Goal: Task Accomplishment & Management: Use online tool/utility

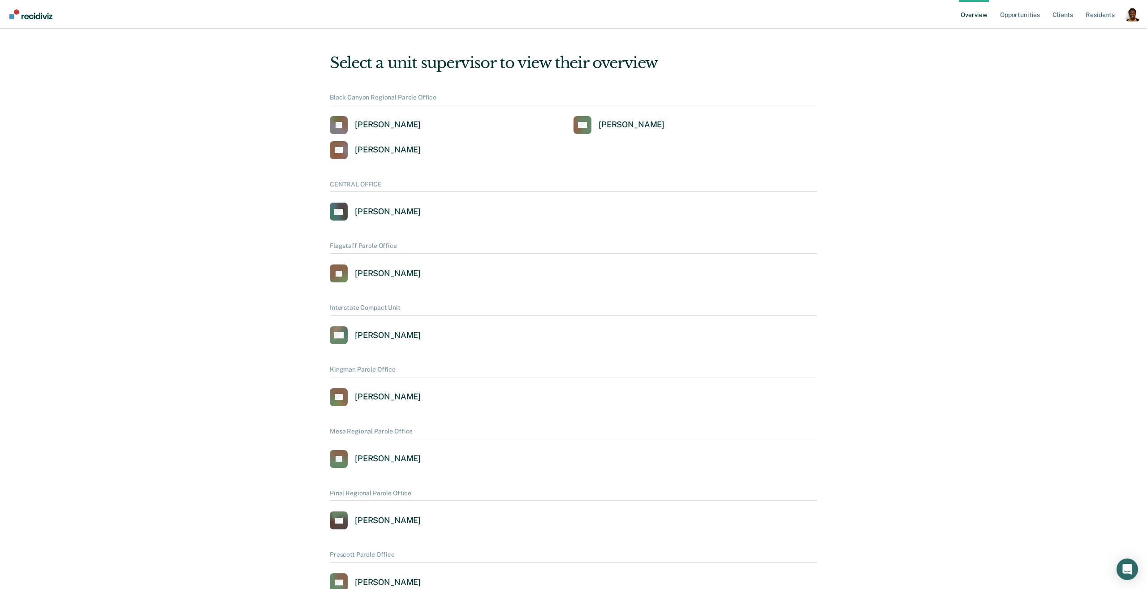
click at [1132, 16] on div "Profile dropdown button" at bounding box center [1133, 14] width 14 height 14
click at [1076, 41] on link "Profile" at bounding box center [1097, 41] width 58 height 8
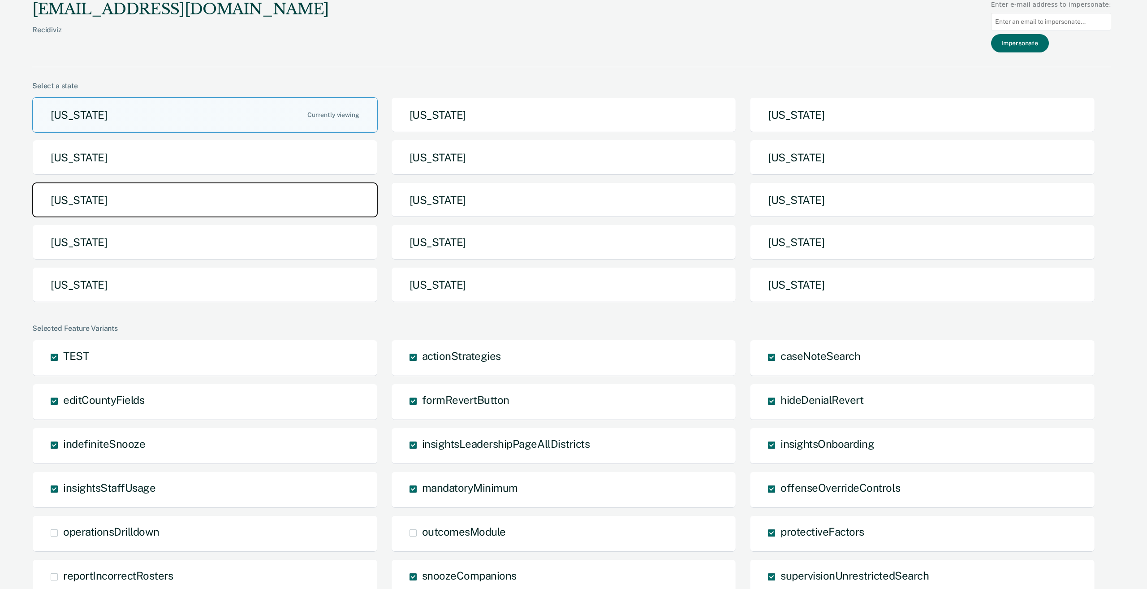
click at [260, 198] on button "Michigan" at bounding box center [205, 199] width 346 height 35
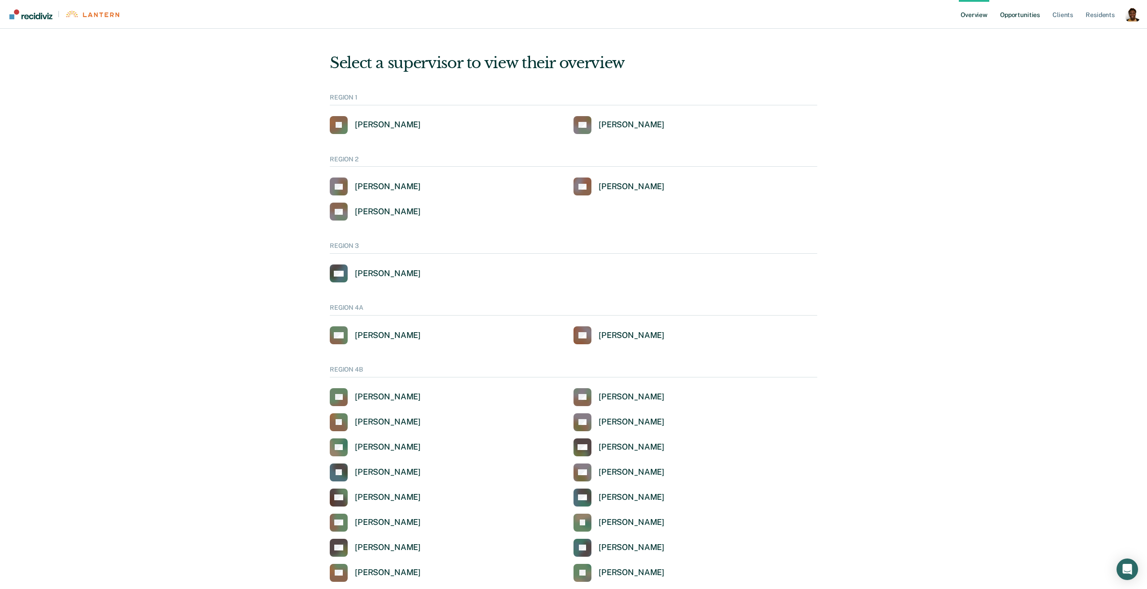
click at [1027, 17] on link "Opportunities" at bounding box center [1019, 14] width 43 height 29
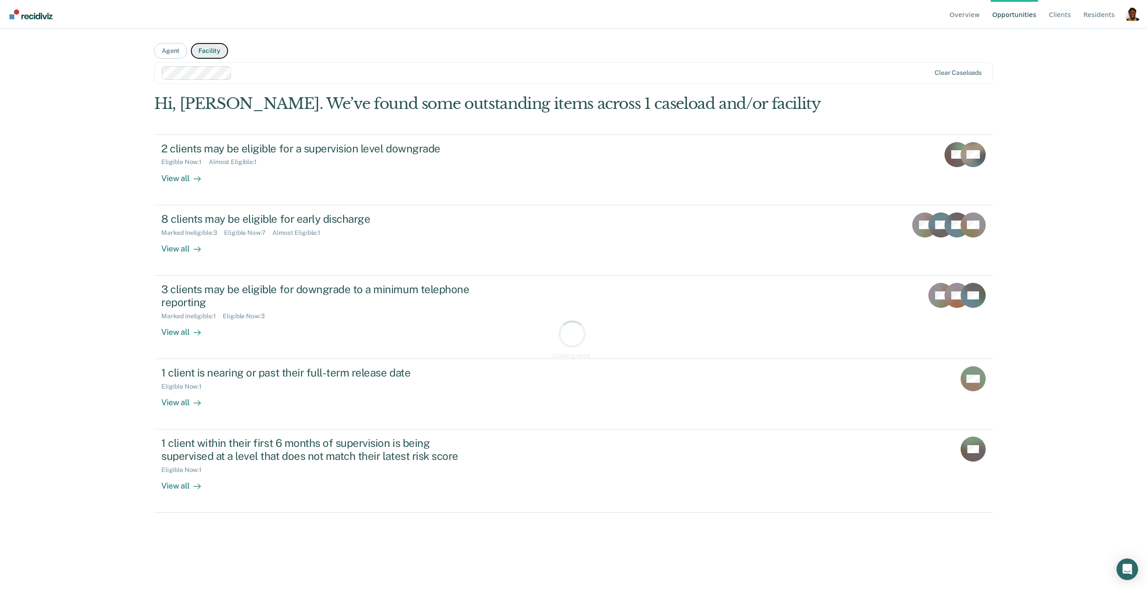
click at [211, 55] on button "Facility" at bounding box center [209, 51] width 37 height 16
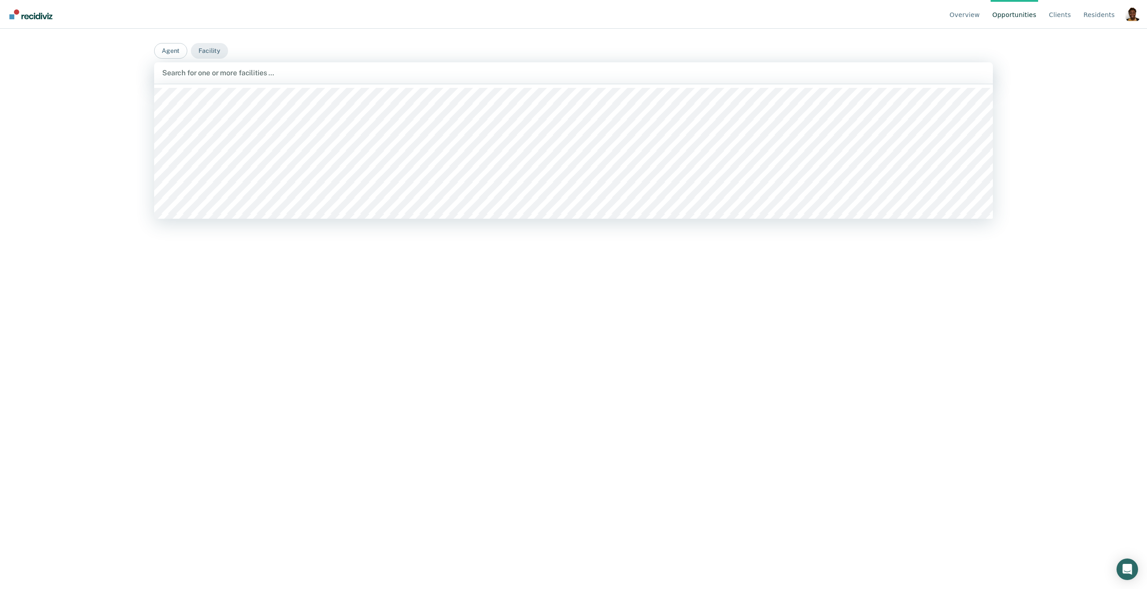
click at [214, 76] on div at bounding box center [573, 73] width 823 height 10
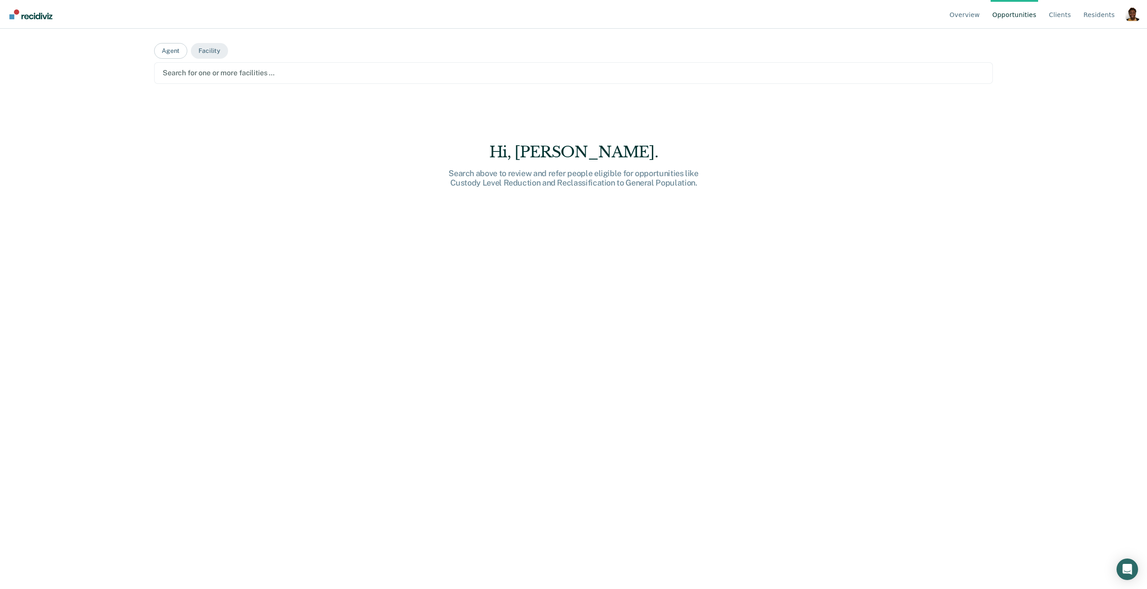
click at [255, 74] on div at bounding box center [574, 73] width 822 height 10
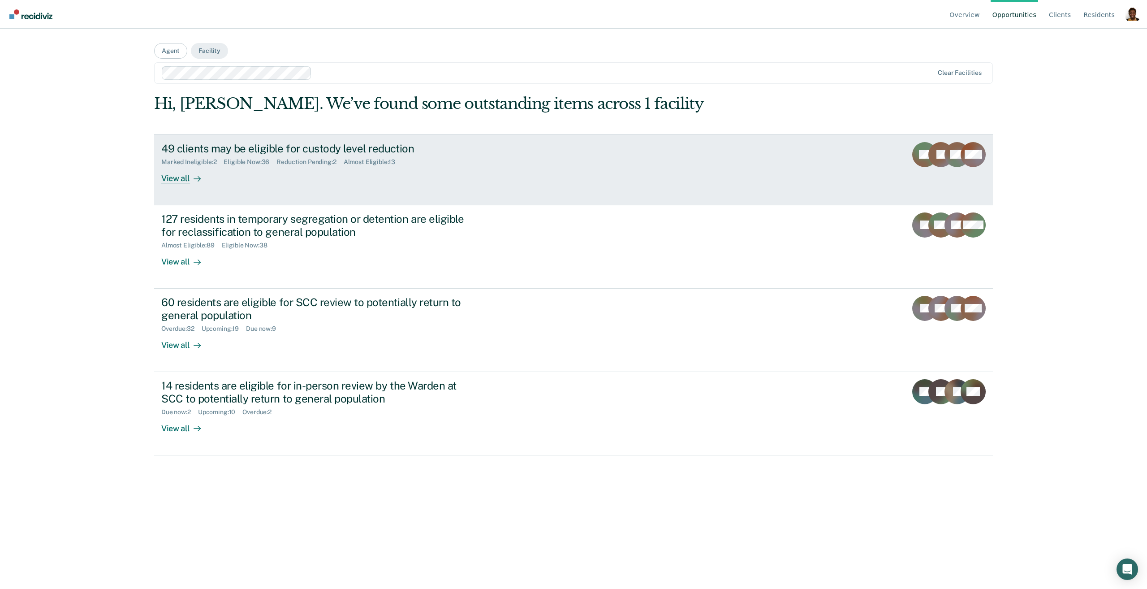
click at [180, 185] on link "49 clients may be eligible for custody level reduction Marked Ineligible : 2 El…" at bounding box center [573, 169] width 839 height 71
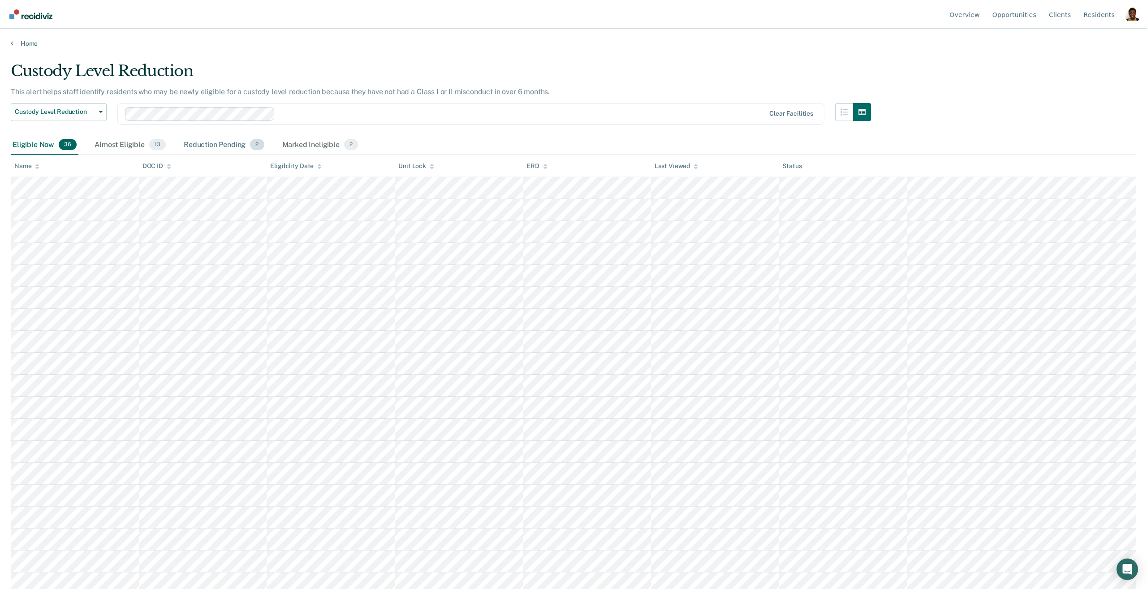
click at [221, 142] on div "Reduction Pending 2" at bounding box center [224, 145] width 84 height 20
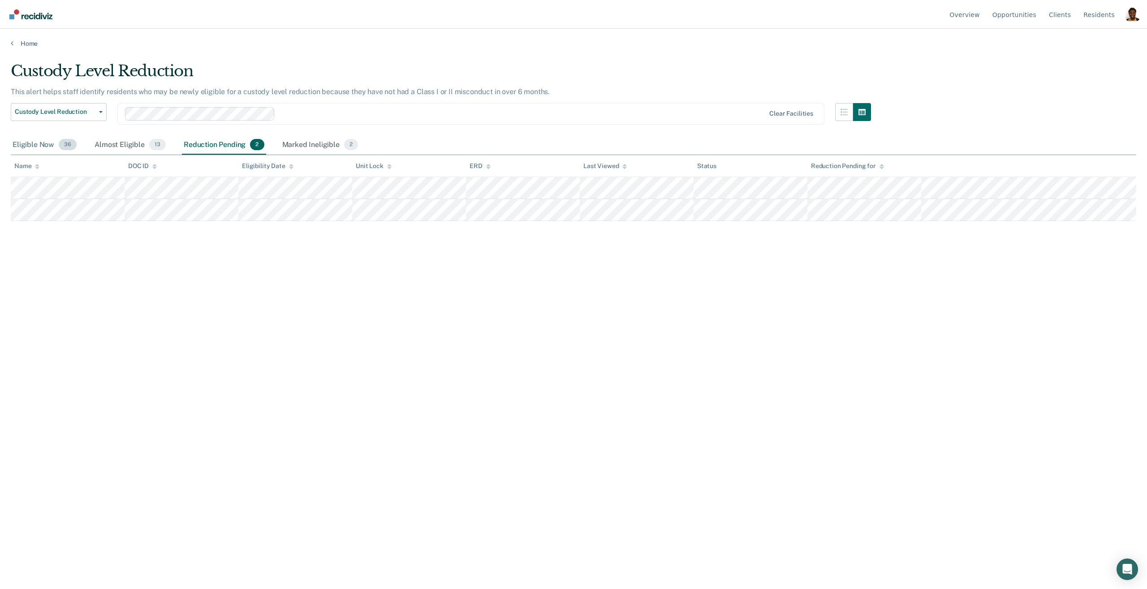
click at [38, 150] on div "Eligible Now 36" at bounding box center [45, 145] width 68 height 20
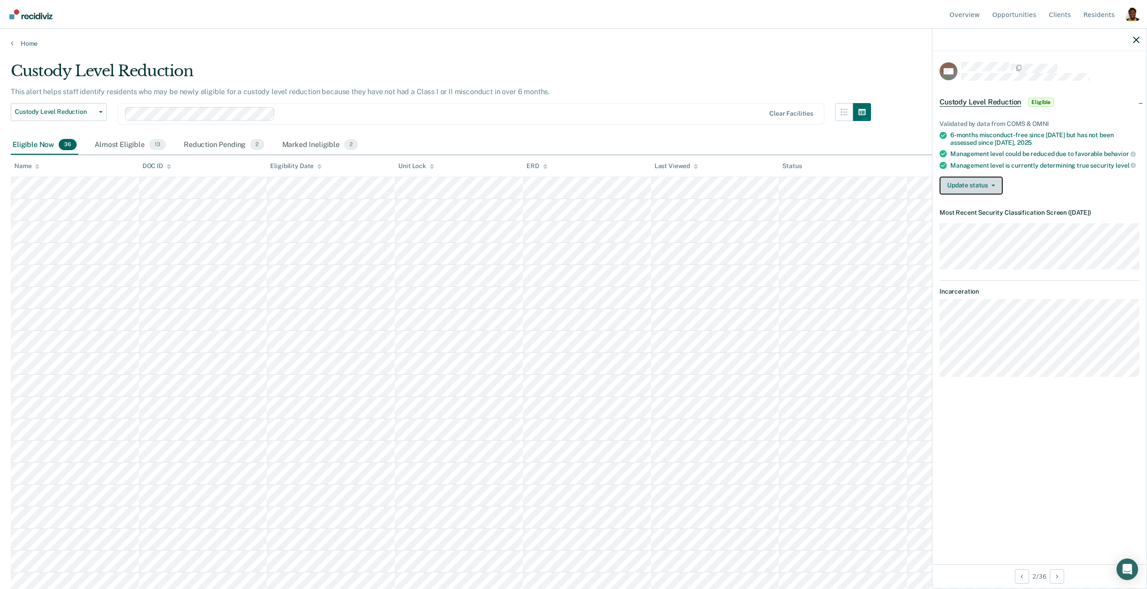
click at [977, 184] on button "Update status" at bounding box center [971, 186] width 63 height 18
click at [978, 210] on button "Mark Reduction Pending" at bounding box center [983, 207] width 86 height 14
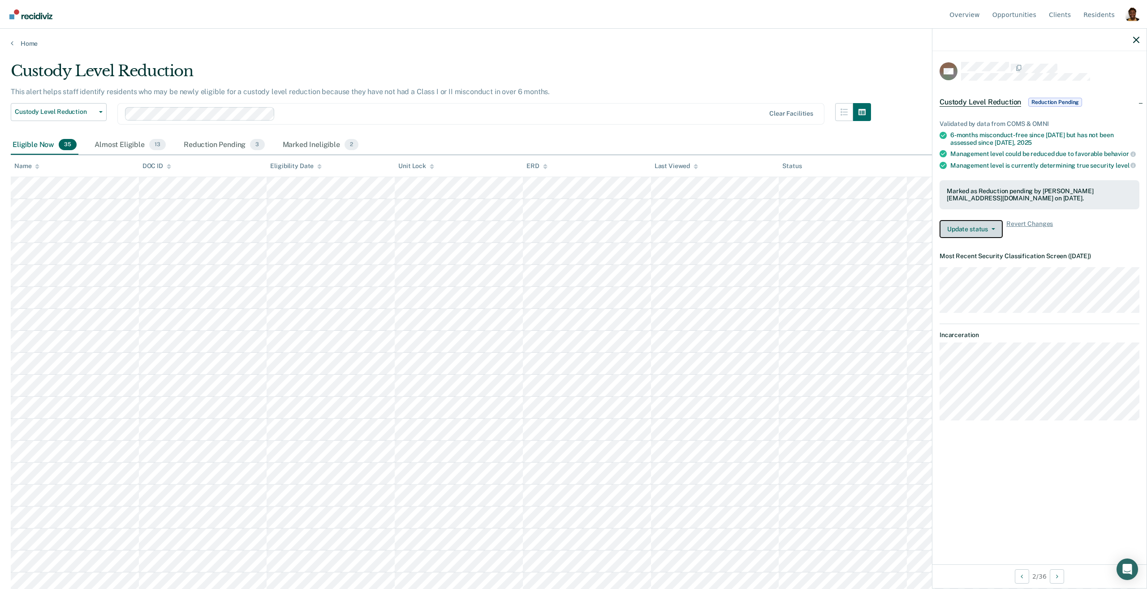
click at [986, 236] on button "Update status" at bounding box center [971, 229] width 63 height 18
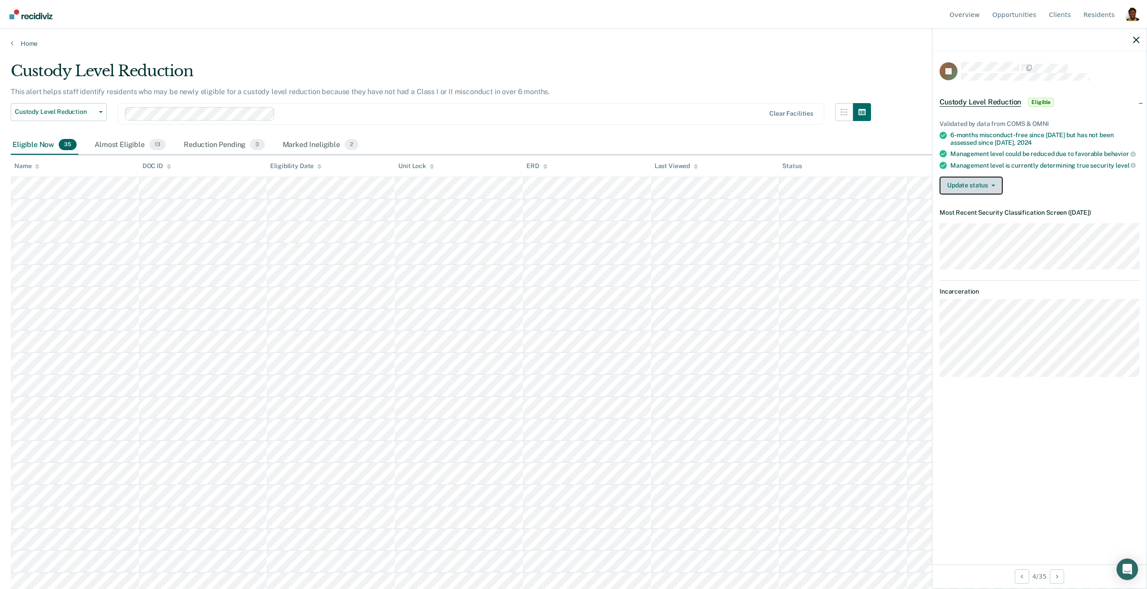
click at [962, 184] on button "Update status" at bounding box center [971, 186] width 63 height 18
click at [835, 69] on div "Custody Level Reduction" at bounding box center [441, 75] width 860 height 26
click at [214, 148] on div "Reduction Pending 3" at bounding box center [224, 145] width 85 height 20
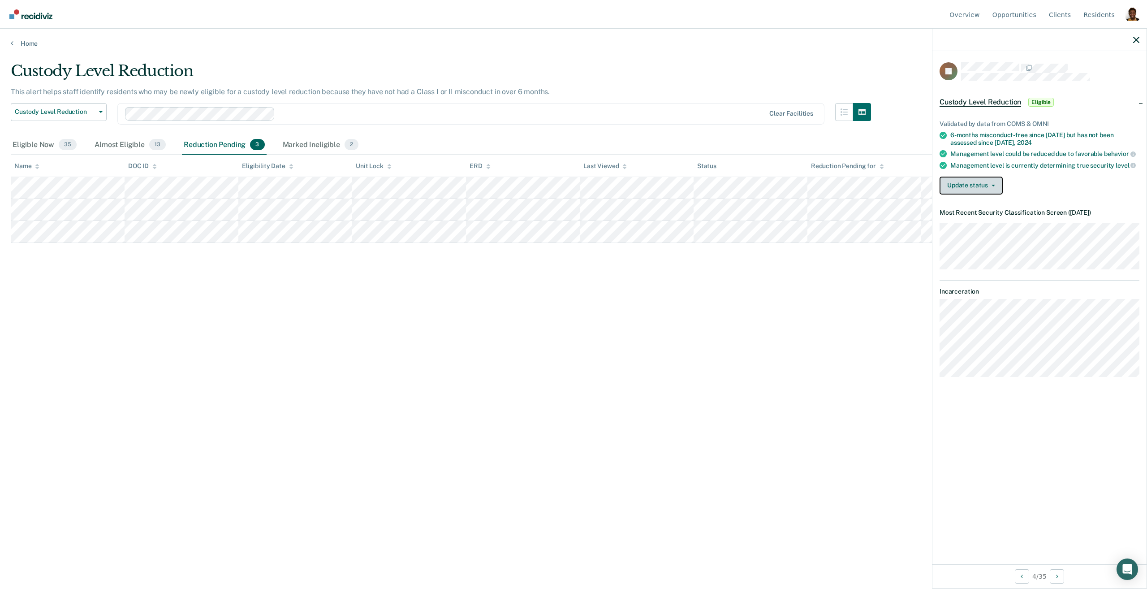
click at [989, 185] on span "button" at bounding box center [991, 186] width 7 height 2
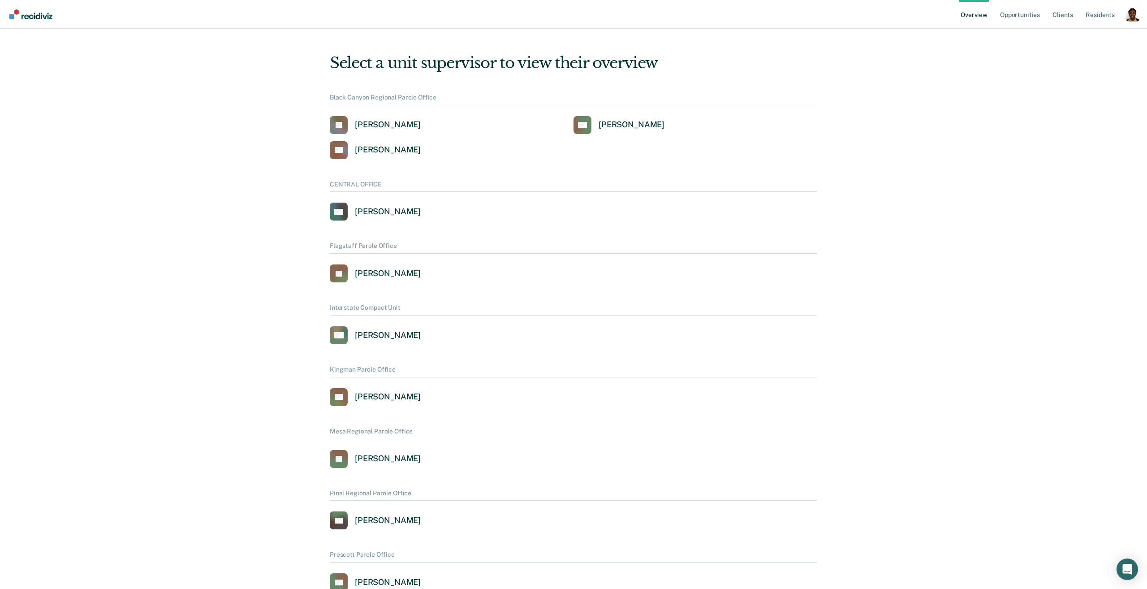
click at [1132, 18] on div "Profile dropdown button" at bounding box center [1133, 14] width 14 height 14
click at [1083, 43] on link "Profile" at bounding box center [1097, 41] width 58 height 8
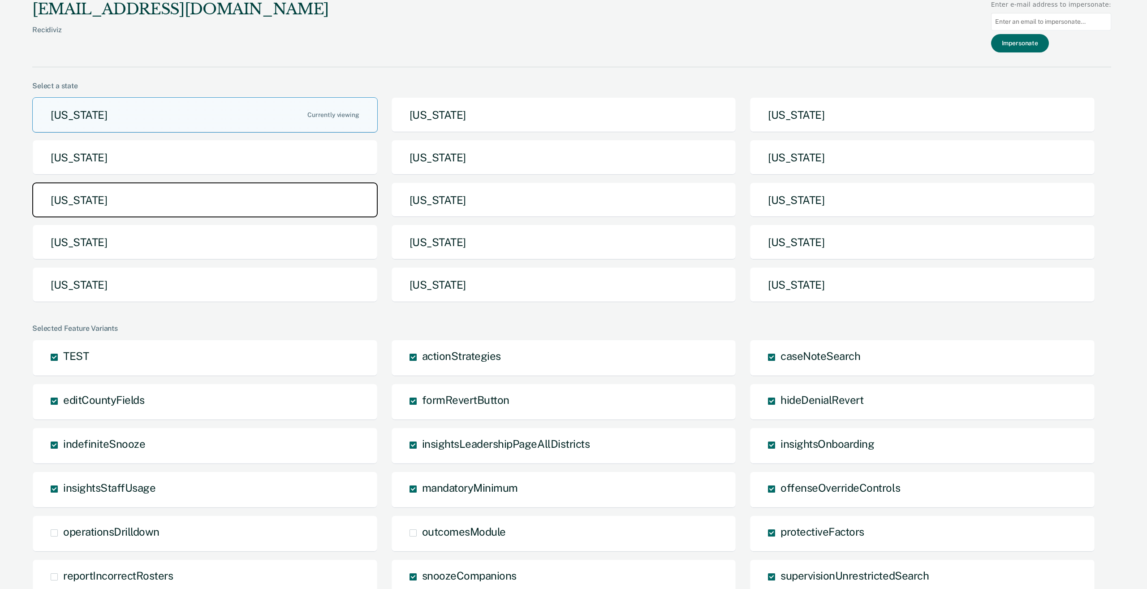
click at [242, 207] on button "Michigan" at bounding box center [205, 199] width 346 height 35
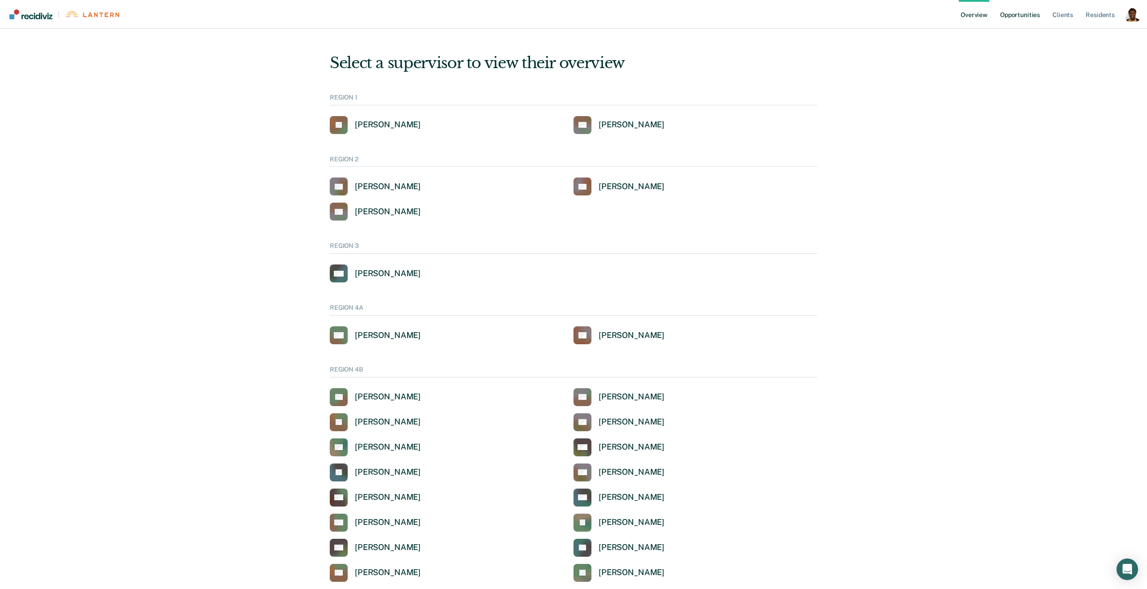
click at [1012, 19] on link "Opportunities" at bounding box center [1019, 14] width 43 height 29
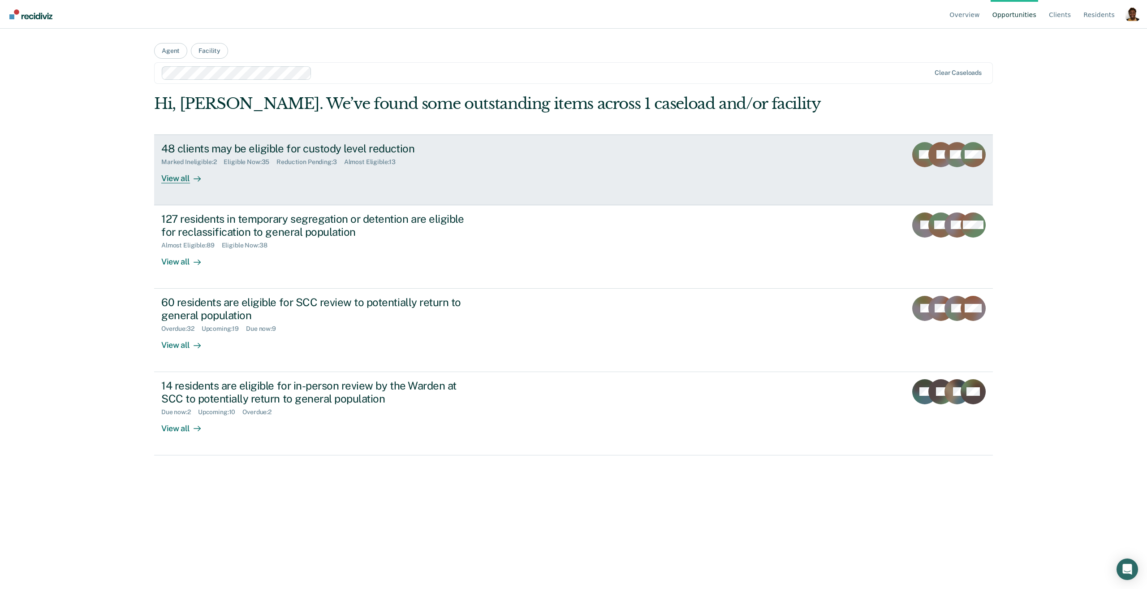
click at [187, 180] on div "View all" at bounding box center [186, 174] width 50 height 17
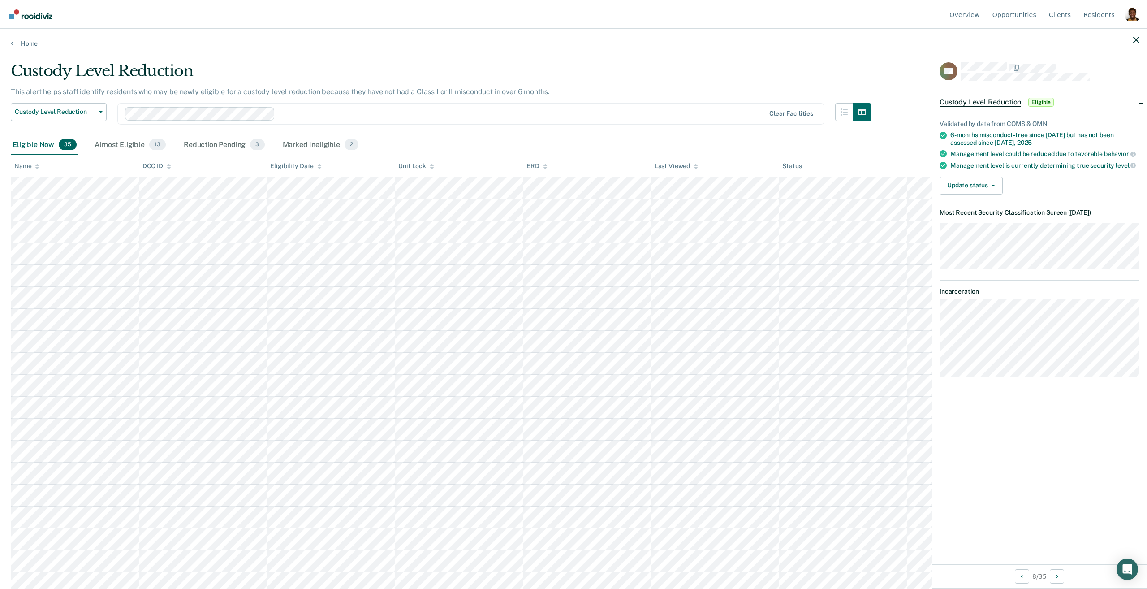
click at [963, 195] on div "Validated by data from COMS & OMNI 6-months misconduct-free since Jun 22, 2025 …" at bounding box center [1040, 154] width 214 height 96
click at [965, 188] on button "Update status" at bounding box center [971, 186] width 63 height 18
click at [984, 207] on button "Mark Reduction Pending" at bounding box center [983, 207] width 86 height 14
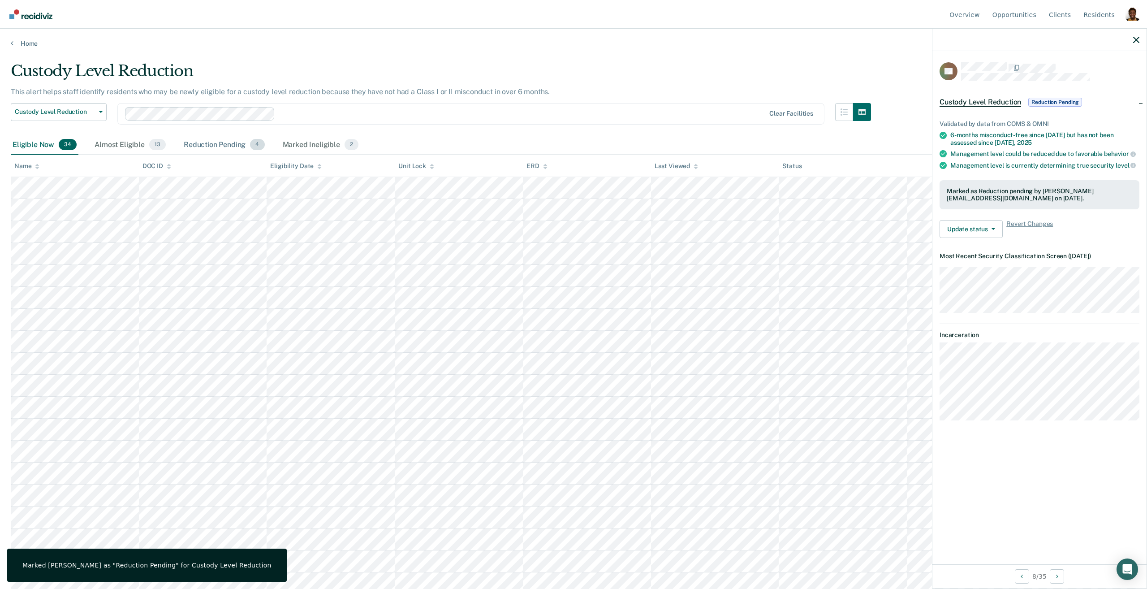
click at [217, 150] on div "Reduction Pending 4" at bounding box center [224, 145] width 85 height 20
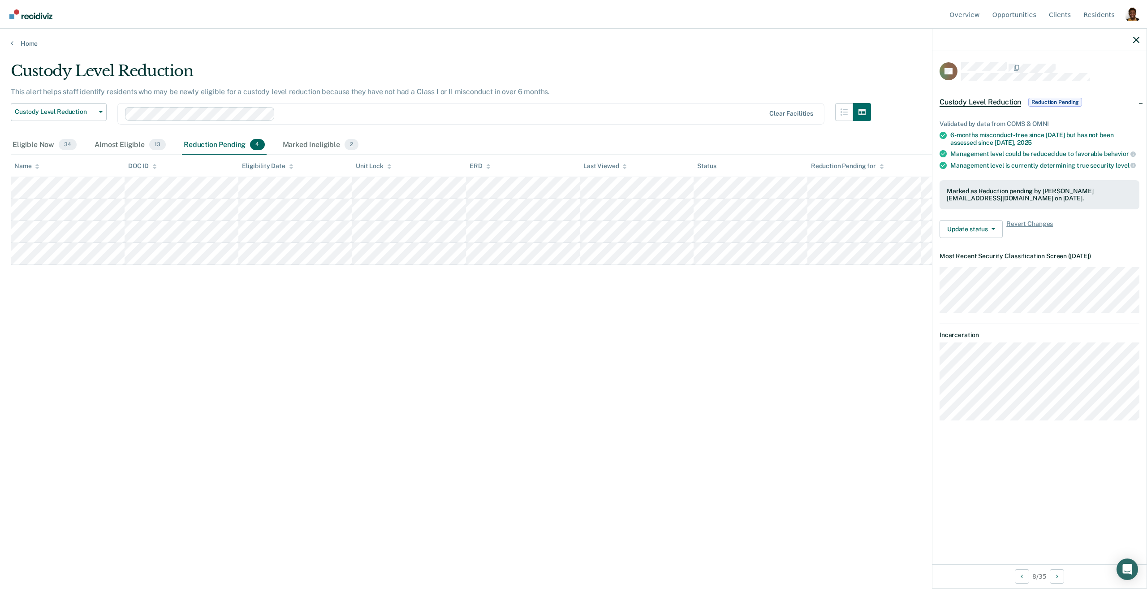
click at [1132, 41] on div at bounding box center [1040, 40] width 214 height 22
click at [1137, 41] on icon "button" at bounding box center [1136, 40] width 6 height 6
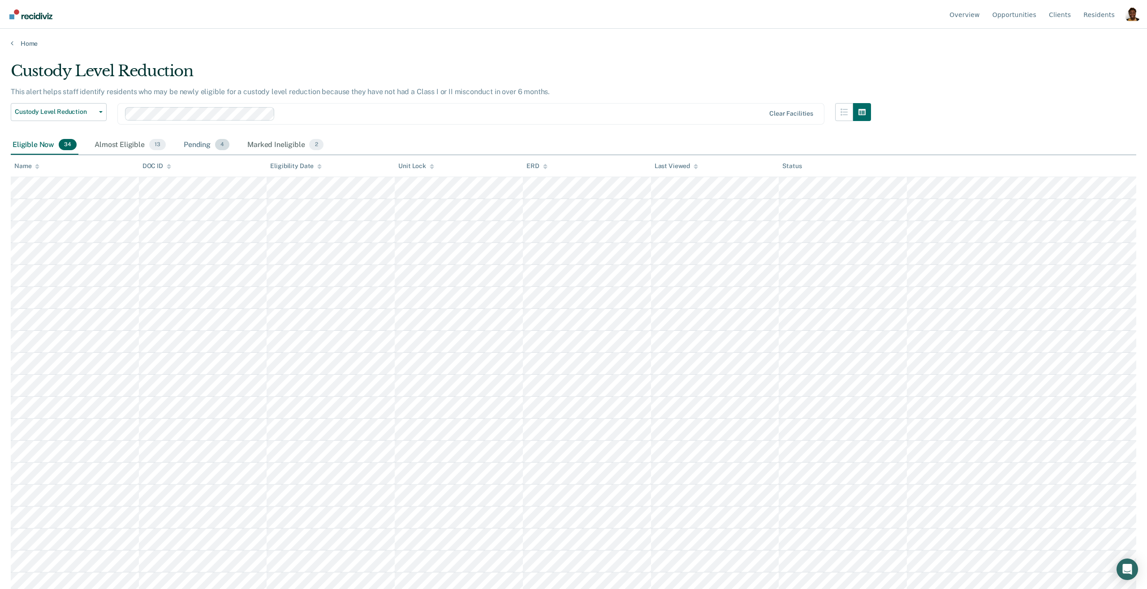
click at [208, 149] on div "Pending 4" at bounding box center [206, 145] width 49 height 20
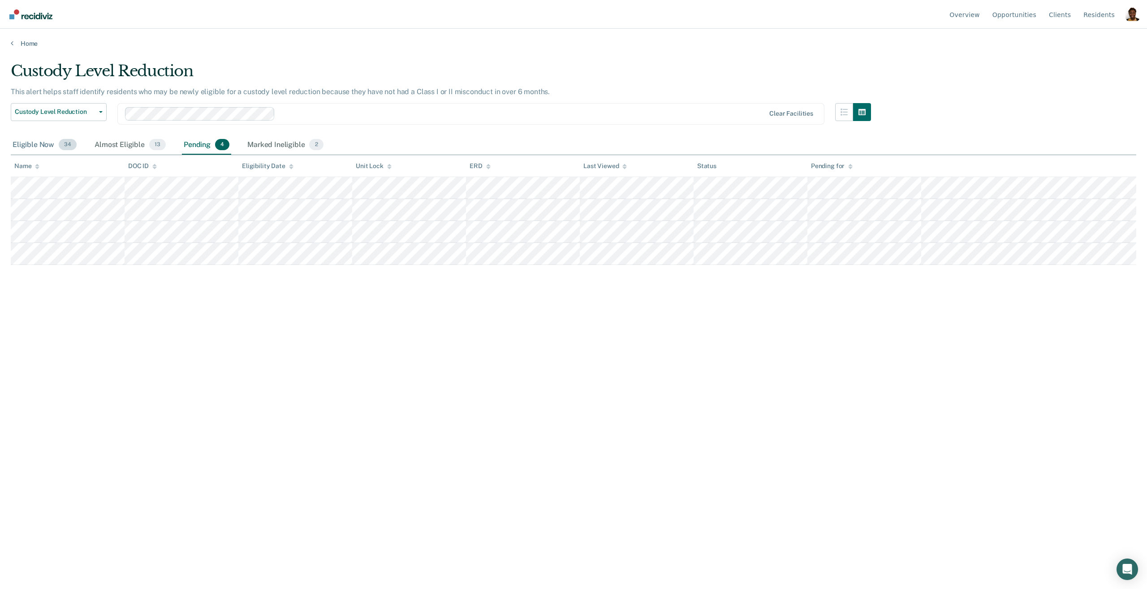
click at [47, 148] on div "Eligible Now 34" at bounding box center [45, 145] width 68 height 20
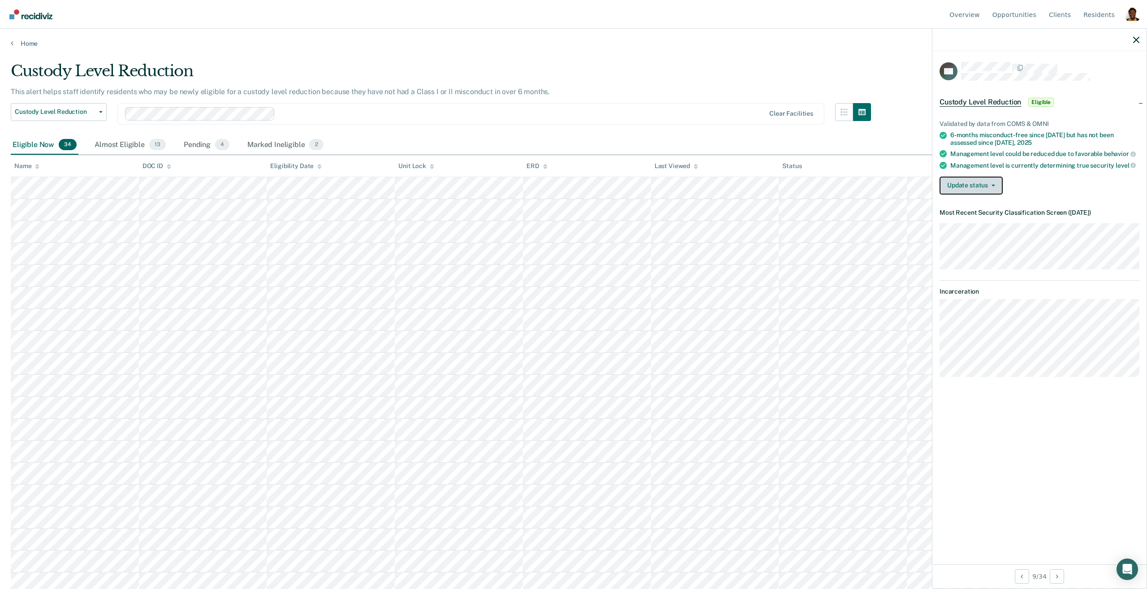
click at [968, 181] on button "Update status" at bounding box center [971, 186] width 63 height 18
click at [963, 212] on button "[PERSON_NAME]" at bounding box center [983, 207] width 86 height 14
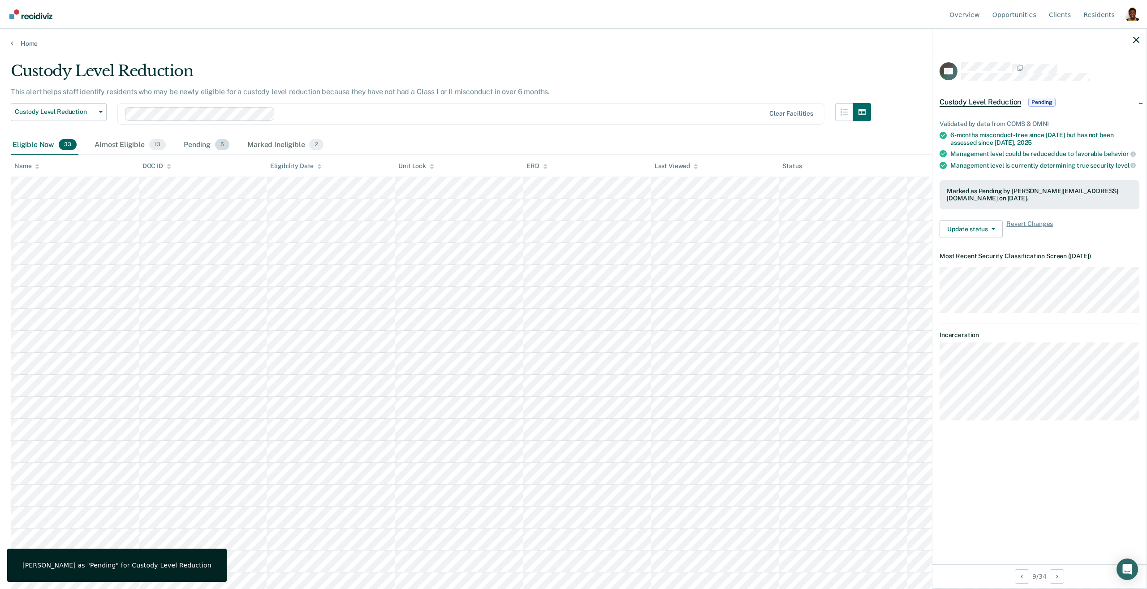
click at [210, 150] on div "Pending 5" at bounding box center [206, 145] width 49 height 20
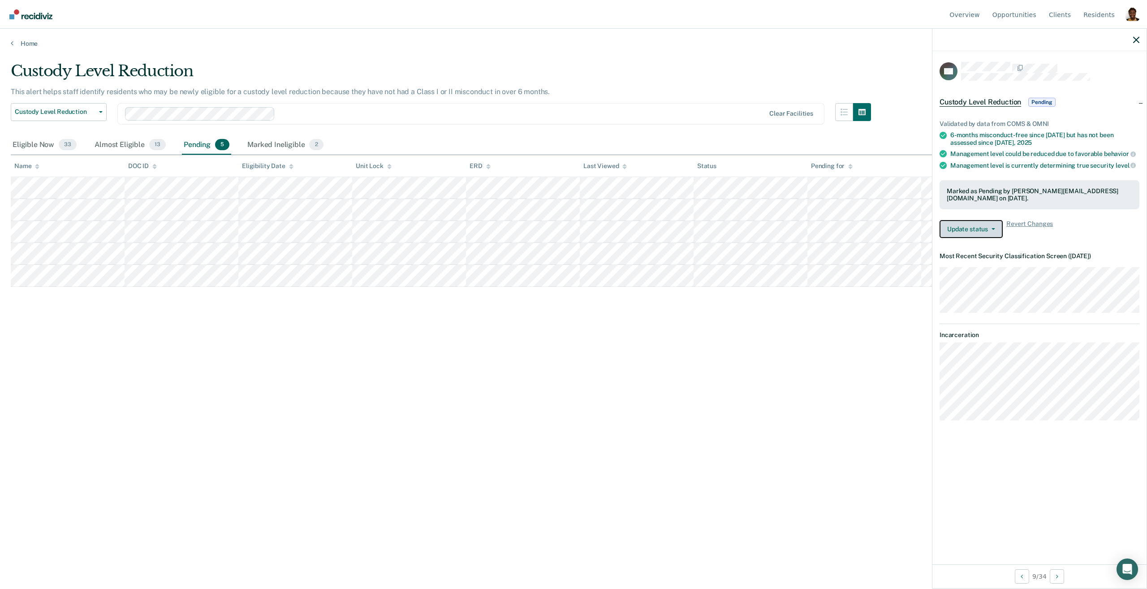
click at [985, 220] on button "Update status" at bounding box center [971, 229] width 63 height 18
click at [1033, 220] on span "Revert Changes" at bounding box center [1030, 229] width 47 height 18
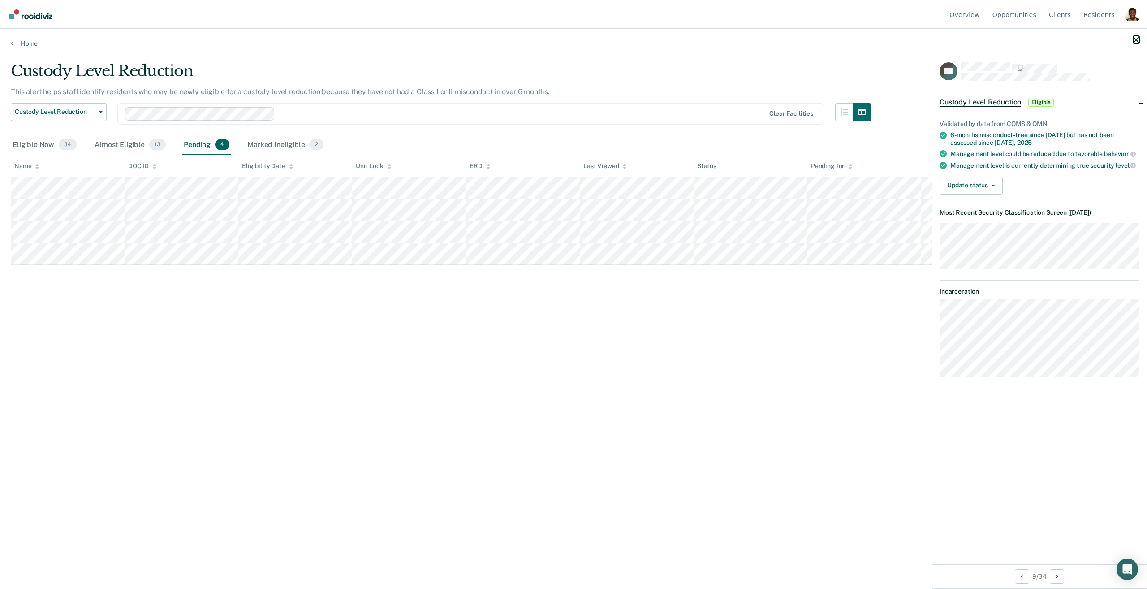
click at [1138, 38] on icon "button" at bounding box center [1136, 40] width 6 height 6
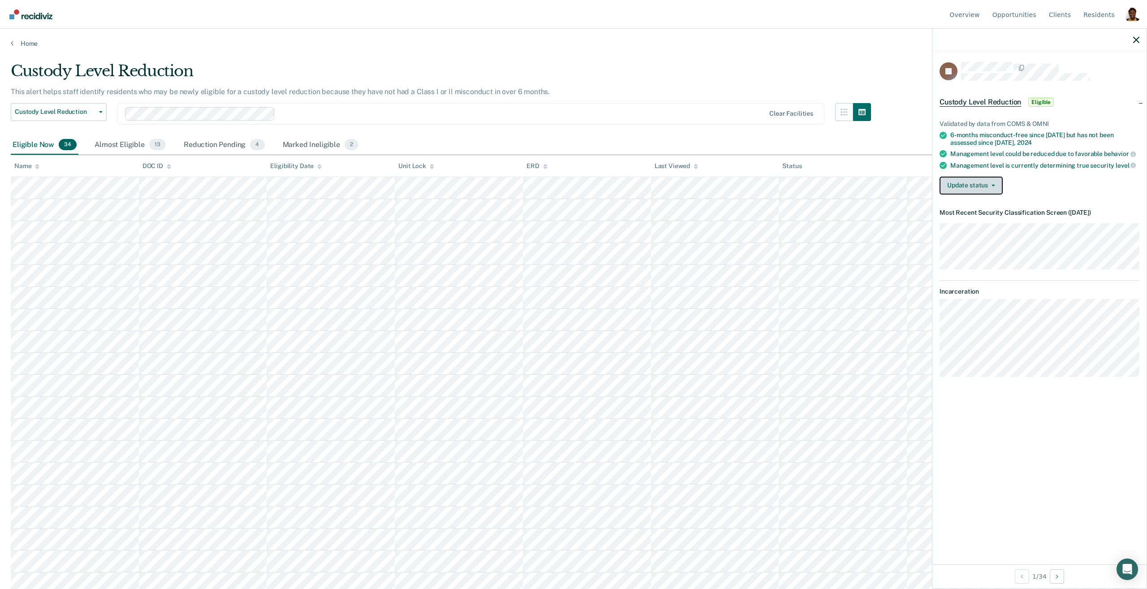
click at [987, 188] on button "Update status" at bounding box center [971, 186] width 63 height 18
